Goal: Transaction & Acquisition: Purchase product/service

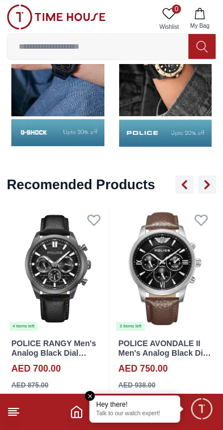
scroll to position [1247, 0]
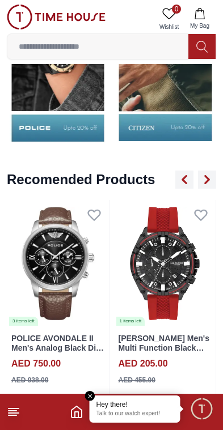
click at [115, 289] on img at bounding box center [165, 263] width 102 height 127
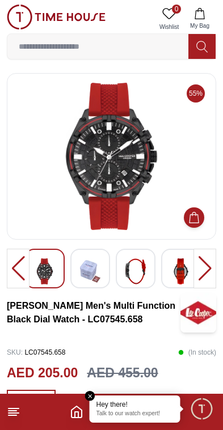
click at [94, 396] on em "Close tooltip" at bounding box center [90, 396] width 10 height 10
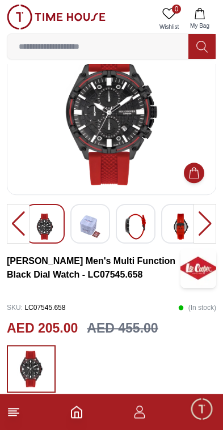
scroll to position [49, 0]
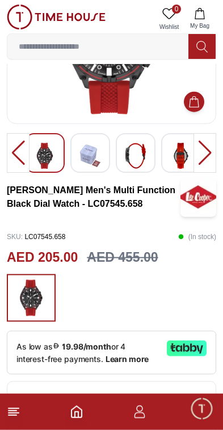
click at [11, 149] on div at bounding box center [18, 153] width 23 height 40
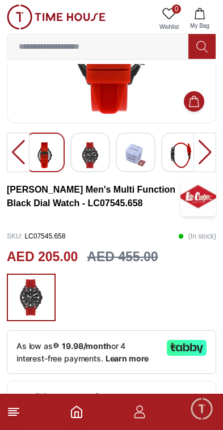
click at [17, 153] on div at bounding box center [18, 152] width 23 height 40
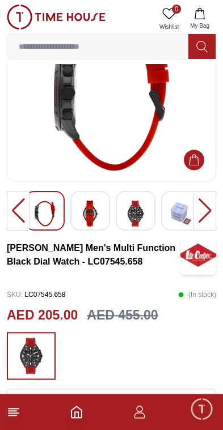
scroll to position [0, 0]
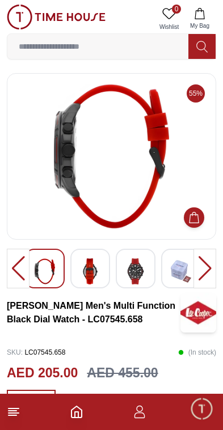
click at [83, 412] on icon "Home" at bounding box center [77, 412] width 14 height 14
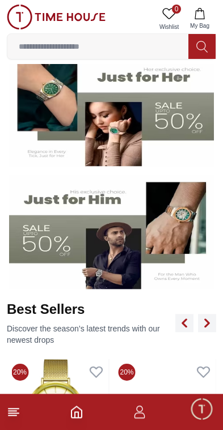
scroll to position [187, 0]
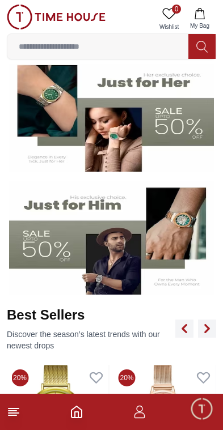
click at [25, 52] on input at bounding box center [97, 46] width 181 height 23
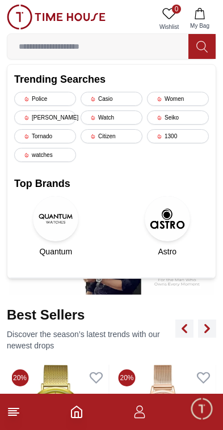
scroll to position [131, 0]
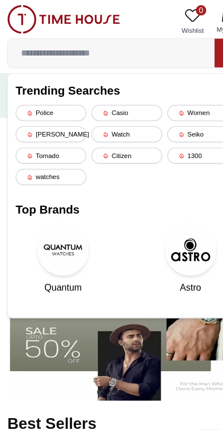
type input "*"
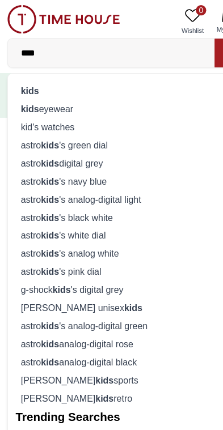
type input "****"
click at [17, 82] on div "kids" at bounding box center [111, 79] width 194 height 16
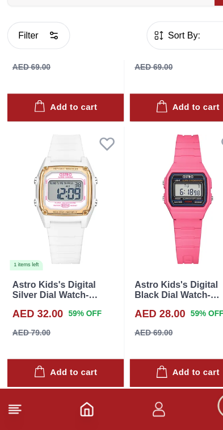
scroll to position [900, 0]
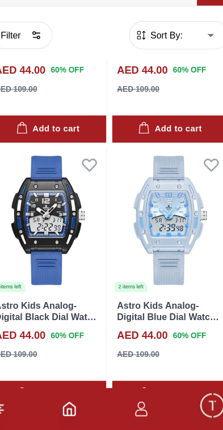
scroll to position [4134, 0]
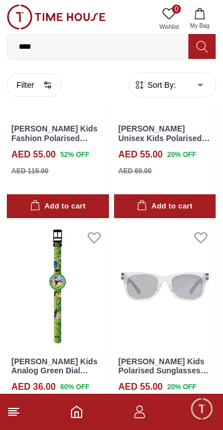
scroll to position [8742, 0]
